Goal: Ask a question

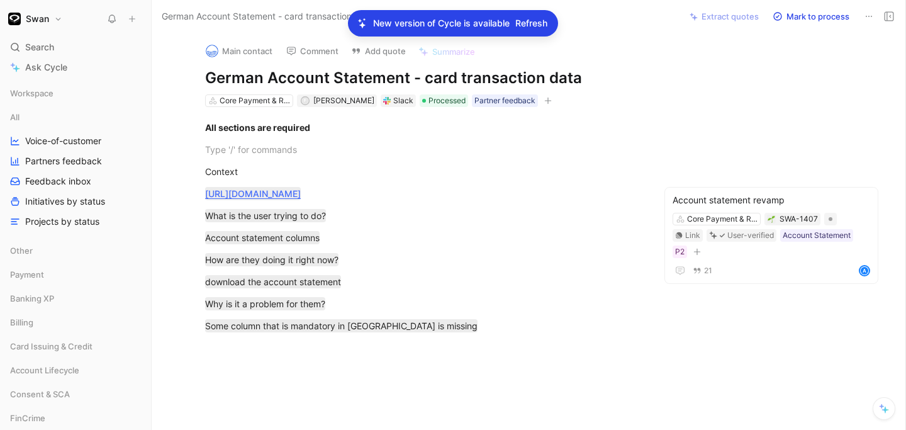
click at [40, 48] on span "Search" at bounding box center [39, 47] width 29 height 15
click at [40, 48] on body "Swan Search ⌘ K Ask Cycle Workspace All Voice-of-customer Partners feedback Fee…" at bounding box center [453, 215] width 906 height 430
click at [40, 48] on span "Search" at bounding box center [39, 47] width 29 height 15
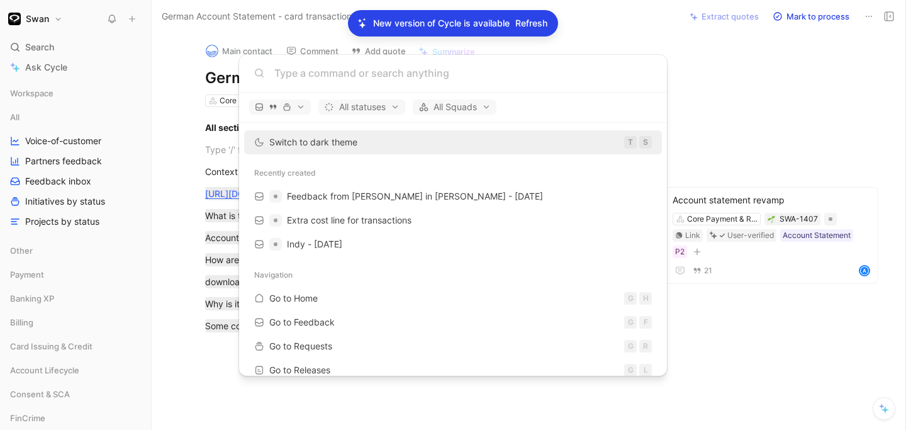
click at [47, 72] on body "Swan Search ⌘ K Ask Cycle Workspace All Voice-of-customer Partners feedback Fee…" at bounding box center [453, 215] width 906 height 430
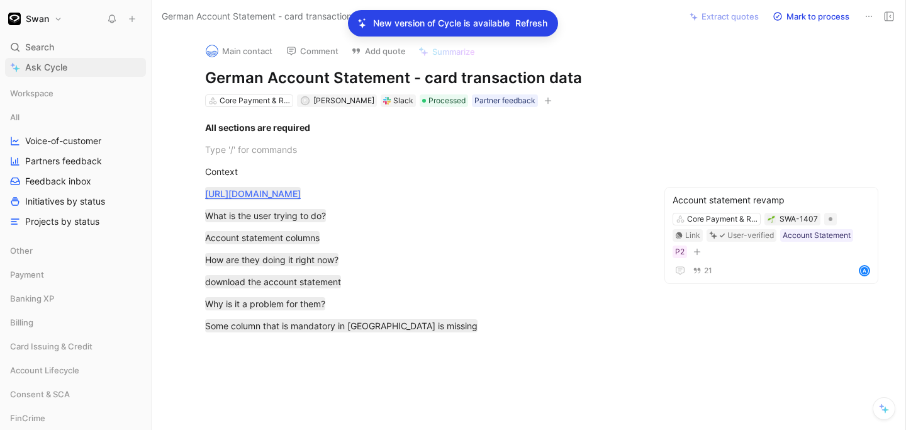
click at [48, 62] on span "Ask Cycle" at bounding box center [46, 67] width 42 height 15
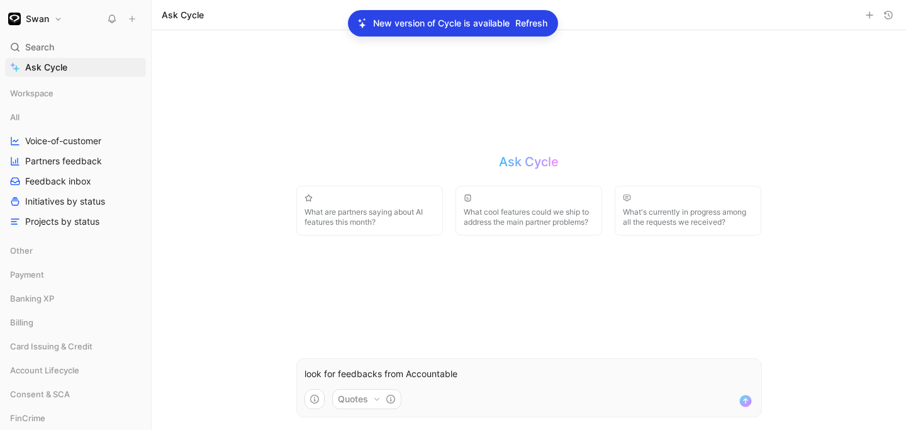
click at [406, 376] on p "look for feedbacks from Accountable" at bounding box center [529, 373] width 449 height 15
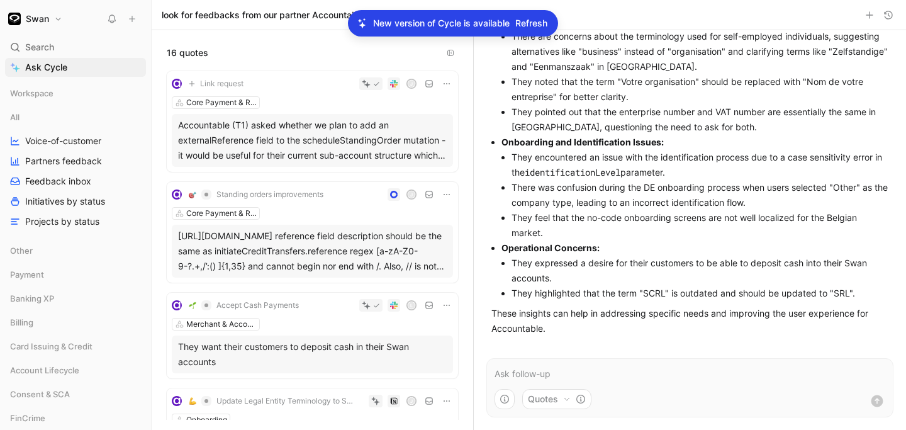
scroll to position [173, 0]
